Goal: Task Accomplishment & Management: Manage account settings

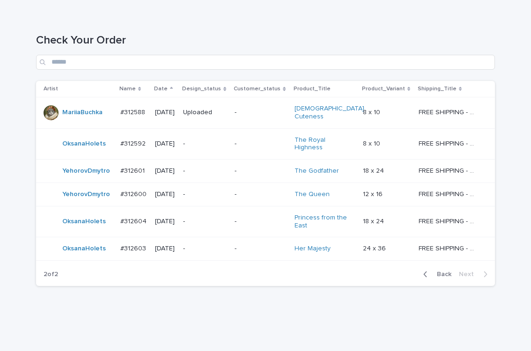
scroll to position [113, 0]
click at [422, 303] on div "Loading... Saving… Loading... Saving… Check Your Order Artist Name Date Design_…" at bounding box center [265, 177] width 531 height 325
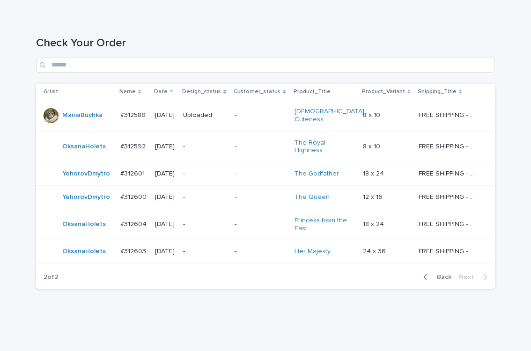
scroll to position [113, 0]
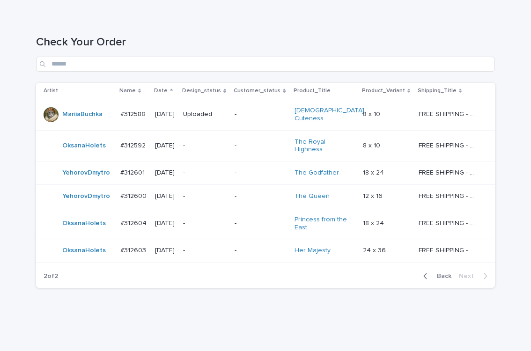
scroll to position [113, 0]
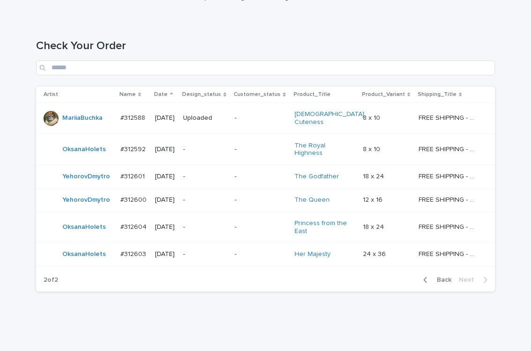
scroll to position [113, 0]
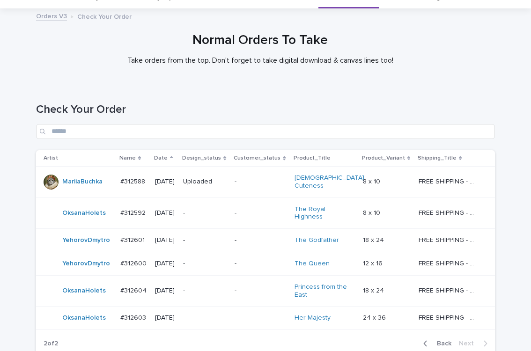
scroll to position [113, 0]
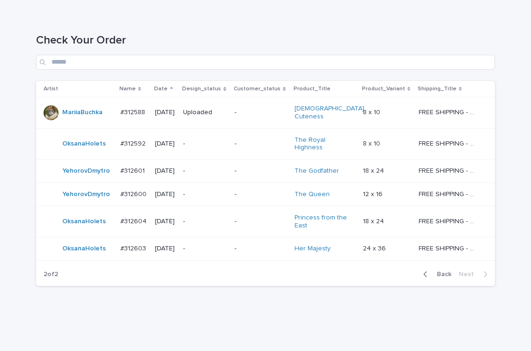
scroll to position [113, 0]
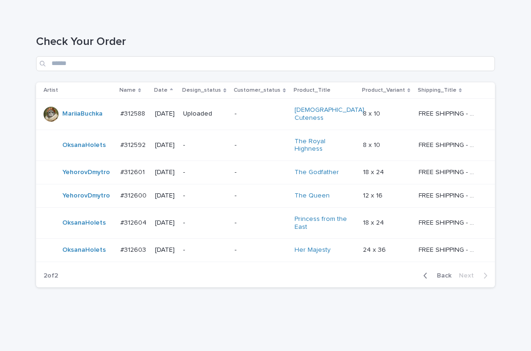
scroll to position [113, 0]
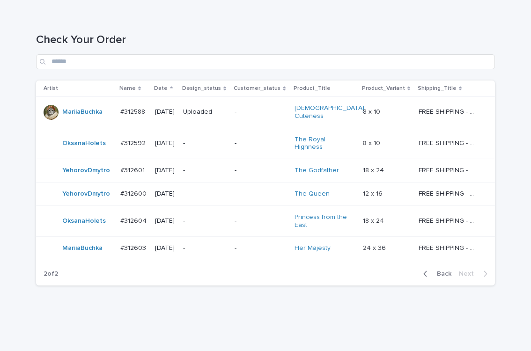
click at [456, 29] on div "Check Your Order" at bounding box center [265, 48] width 459 height 66
click at [15, 240] on div "Loading... Saving… Loading... Saving… Check Your Order Artist Name Date Design_…" at bounding box center [265, 177] width 531 height 325
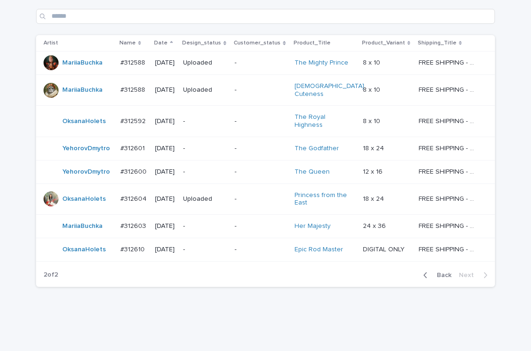
scroll to position [160, 0]
